Goal: Information Seeking & Learning: Learn about a topic

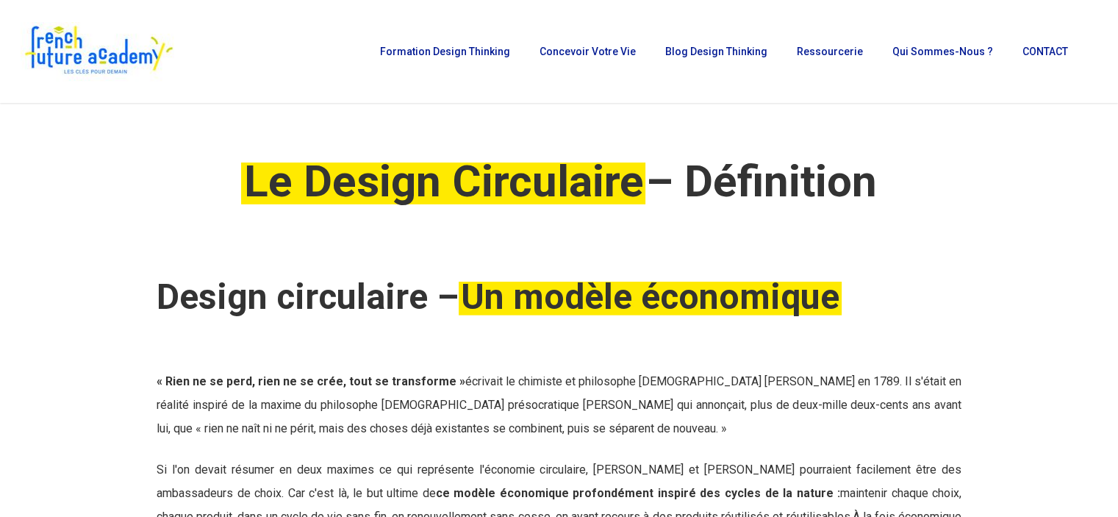
click at [1027, 185] on div at bounding box center [971, 195] width 165 height 126
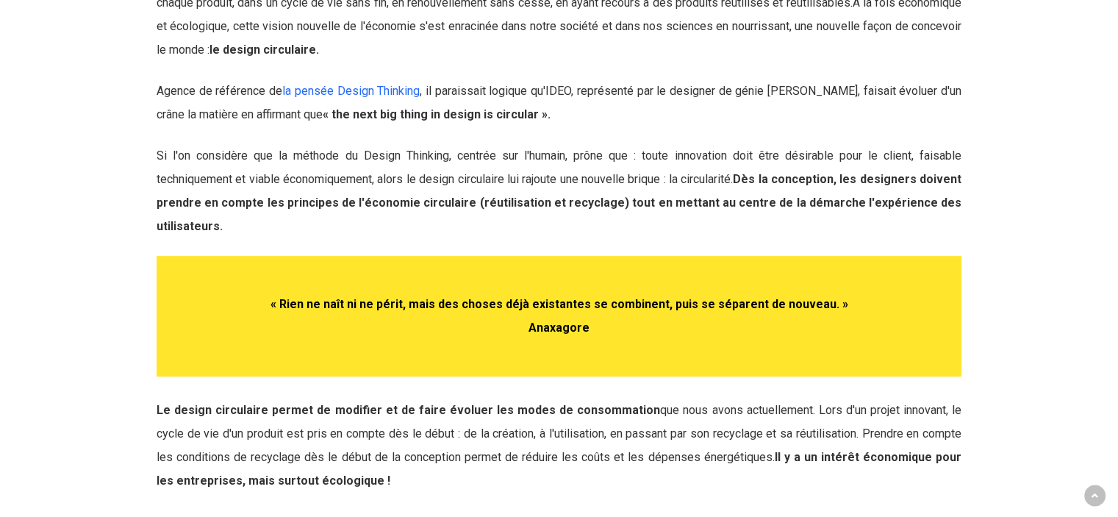
scroll to position [515, 0]
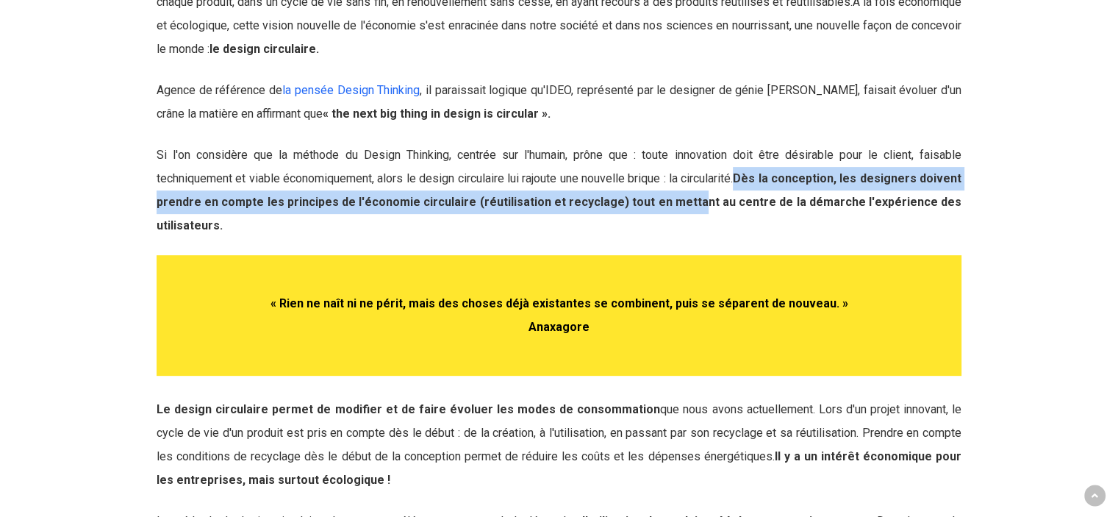
drag, startPoint x: 748, startPoint y: 231, endPoint x: 707, endPoint y: 255, distance: 47.1
click at [707, 237] on p "Si l'on considère que la méthode du Design Thinking, centrée sur l'humain, prôn…" at bounding box center [559, 190] width 805 height 94
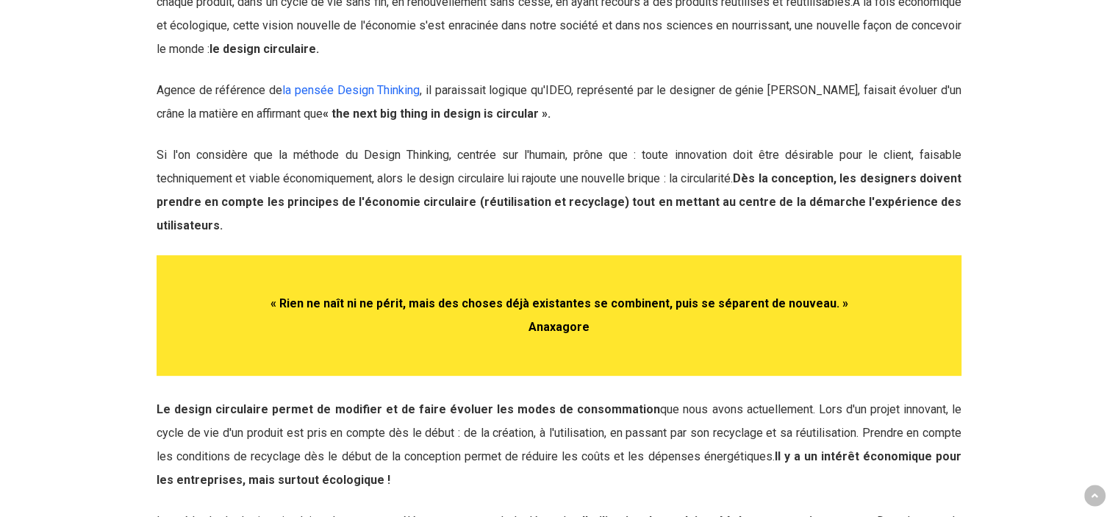
click at [538, 237] on p "Si l'on considère que la méthode du Design Thinking, centrée sur l'humain, prôn…" at bounding box center [559, 190] width 805 height 94
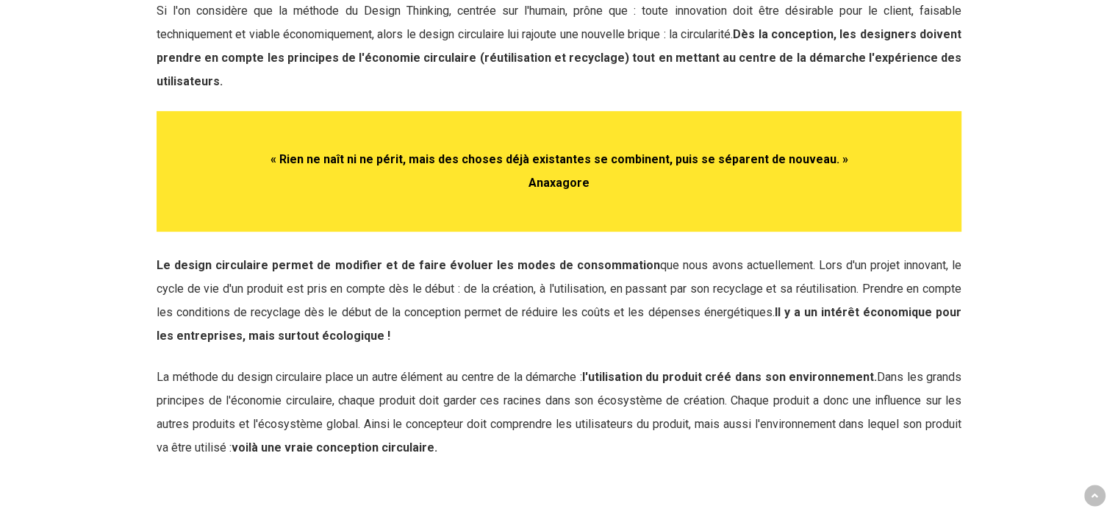
scroll to position [662, 0]
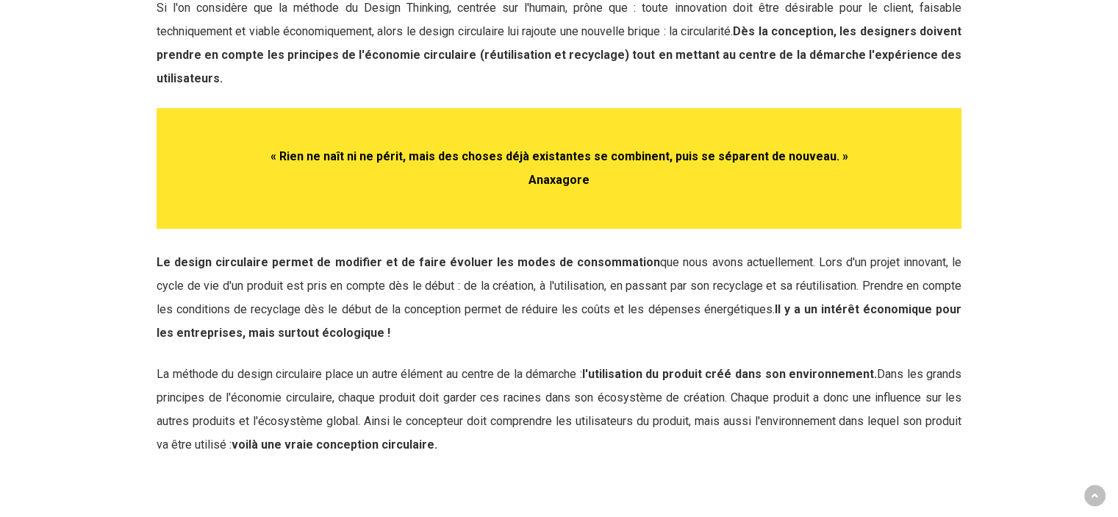
drag, startPoint x: 158, startPoint y: 314, endPoint x: 757, endPoint y: 368, distance: 601.5
click at [757, 340] on span "Le design circulaire permet de modifier et de faire évoluer les modes de consom…" at bounding box center [559, 297] width 805 height 85
copy span "Le design circulaire permet de modifier et de faire évoluer les modes de consom…"
